Goal: Transaction & Acquisition: Purchase product/service

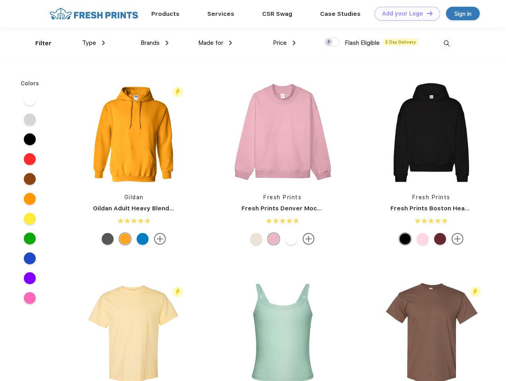
scroll to position [0, 0]
click at [404, 14] on link "Add your Logo Design Tool" at bounding box center [408, 14] width 66 height 14
click at [0, 0] on div "Design Tool" at bounding box center [0, 0] width 0 height 0
click at [426, 13] on link "Add your Logo Design Tool" at bounding box center [408, 14] width 66 height 14
click at [38, 43] on div "Filter" at bounding box center [43, 43] width 16 height 9
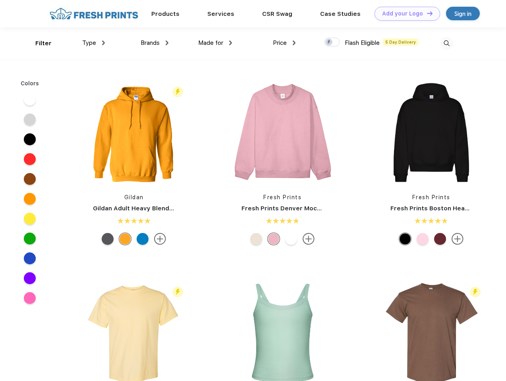
click at [94, 43] on span "Type" at bounding box center [89, 42] width 14 height 7
click at [154, 43] on span "Brands" at bounding box center [150, 42] width 19 height 7
click at [215, 43] on span "Made for" at bounding box center [210, 42] width 25 height 7
click at [284, 43] on span "Price" at bounding box center [280, 42] width 14 height 7
click at [332, 42] on div at bounding box center [331, 42] width 15 height 9
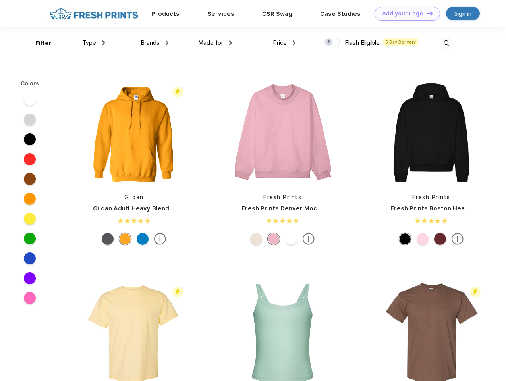
click at [329, 42] on input "checkbox" at bounding box center [326, 39] width 5 height 5
click at [446, 43] on img at bounding box center [446, 43] width 13 height 13
